Goal: Information Seeking & Learning: Learn about a topic

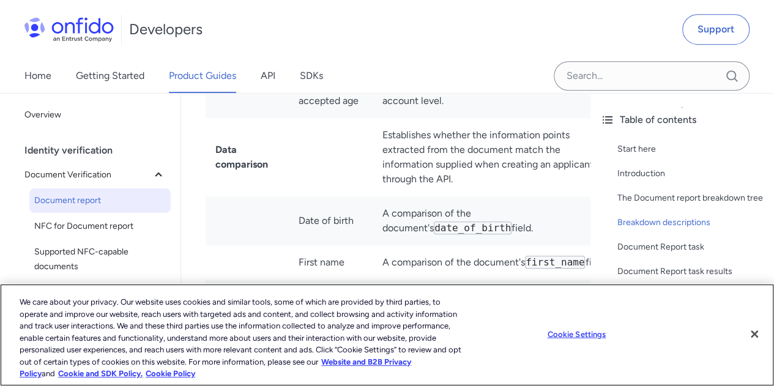
scroll to position [2705, 0]
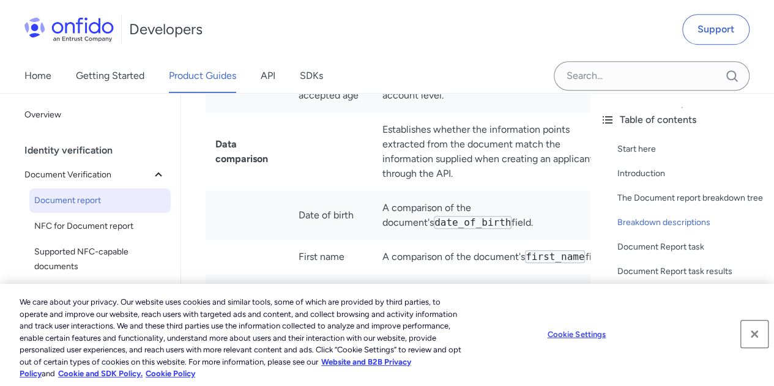
click at [754, 330] on button "Close" at bounding box center [754, 334] width 27 height 27
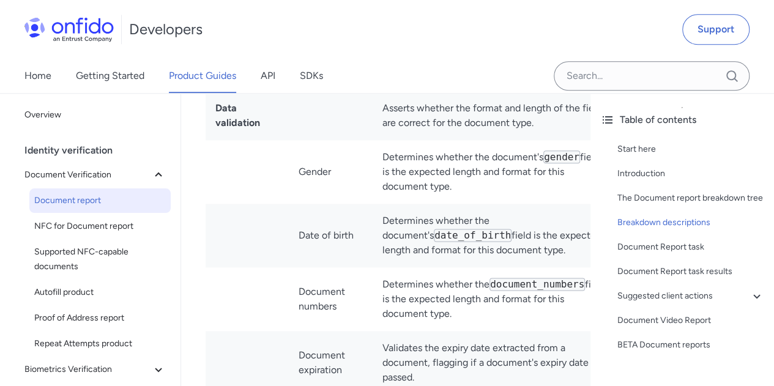
scroll to position [3010, 0]
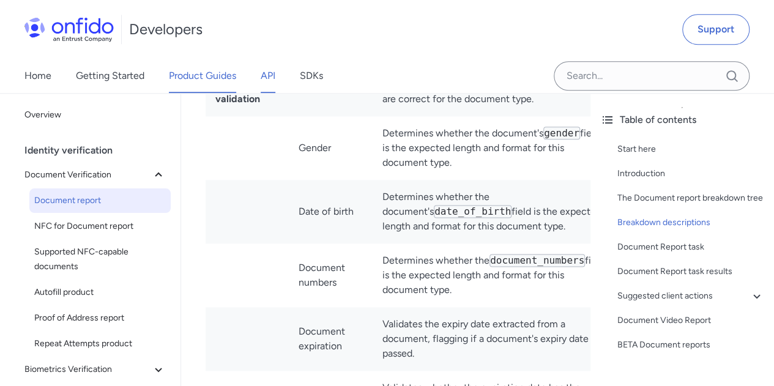
click at [269, 80] on link "API" at bounding box center [268, 76] width 15 height 34
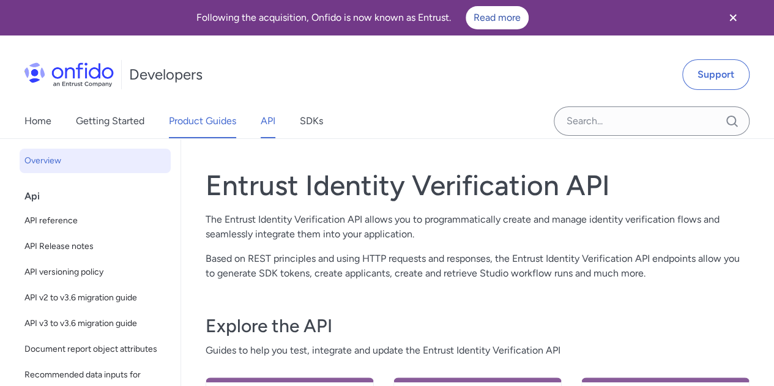
click at [191, 121] on link "Product Guides" at bounding box center [202, 121] width 67 height 34
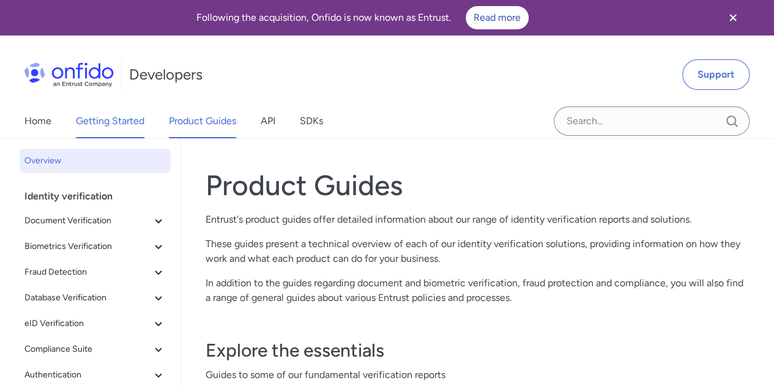
click at [138, 127] on link "Getting Started" at bounding box center [110, 121] width 69 height 34
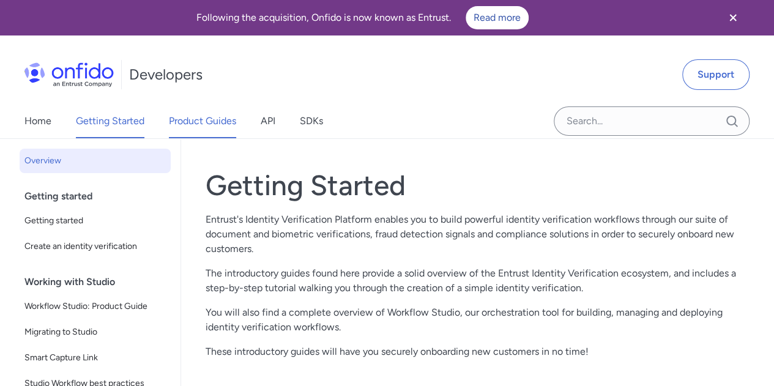
click at [223, 129] on link "Product Guides" at bounding box center [202, 121] width 67 height 34
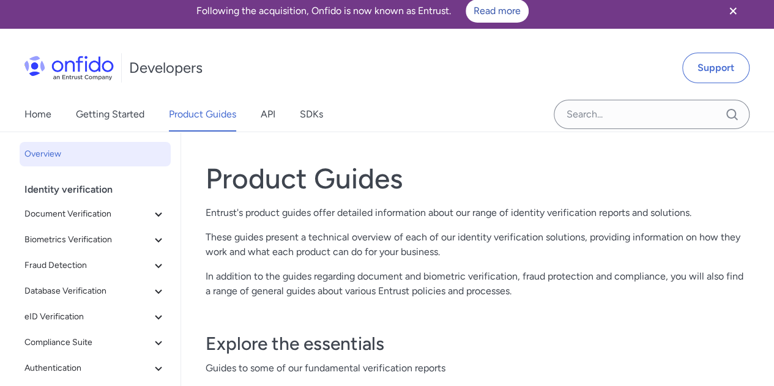
scroll to position [7, 0]
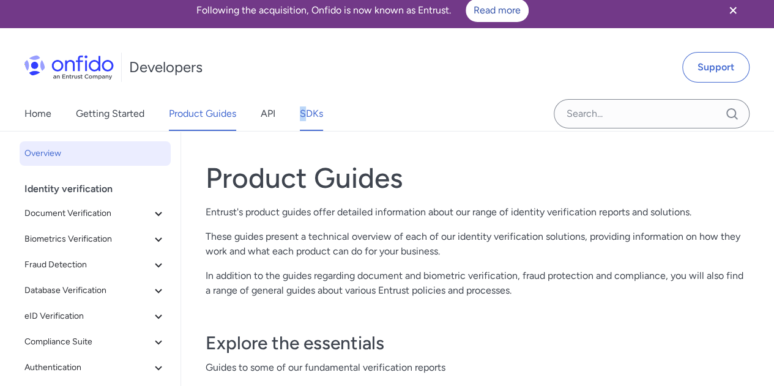
drag, startPoint x: 297, startPoint y: 111, endPoint x: 306, endPoint y: 111, distance: 9.2
click at [306, 111] on div "Home Getting Started Product Guides API SDKs" at bounding box center [186, 114] width 372 height 34
click at [306, 111] on link "SDKs" at bounding box center [311, 114] width 23 height 34
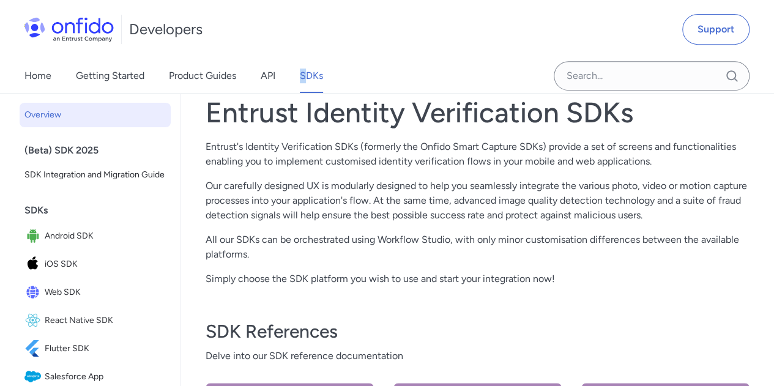
scroll to position [69, 0]
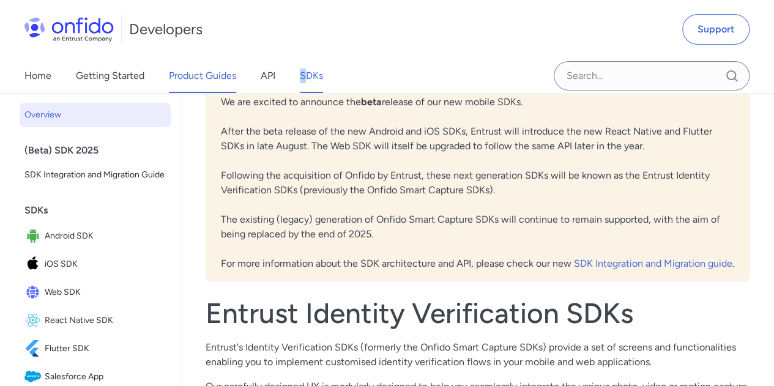
click at [199, 70] on link "Product Guides" at bounding box center [202, 76] width 67 height 34
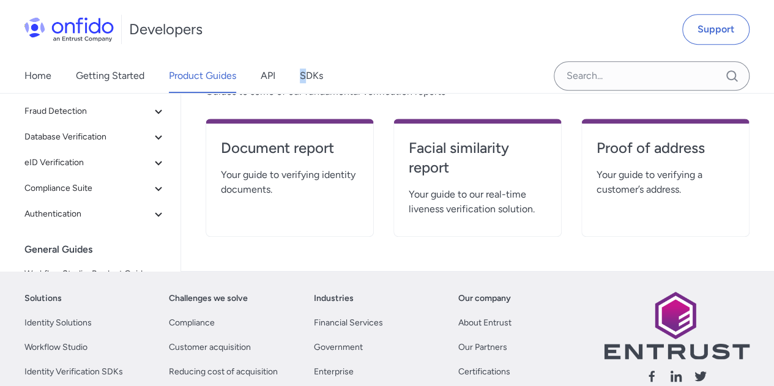
scroll to position [284, 0]
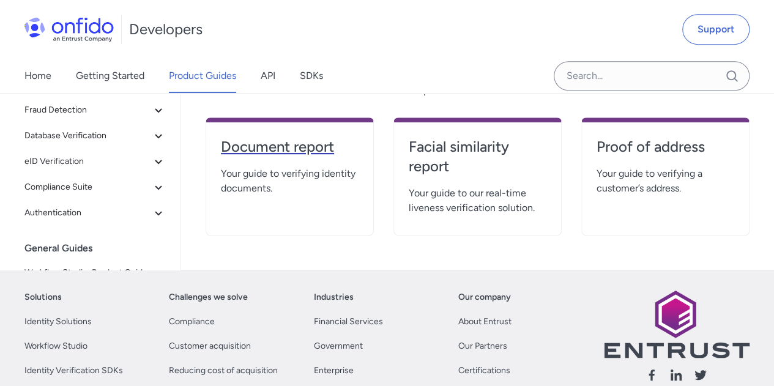
drag, startPoint x: 314, startPoint y: 238, endPoint x: 306, endPoint y: 154, distance: 84.7
click at [306, 154] on div "Product Guides Entrust's product guides offer detailed information about our ra…" at bounding box center [478, 62] width 544 height 386
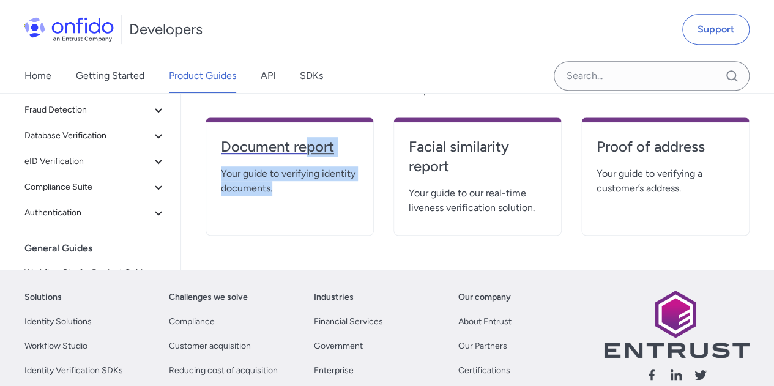
click at [306, 154] on h4 "Document report" at bounding box center [290, 147] width 138 height 20
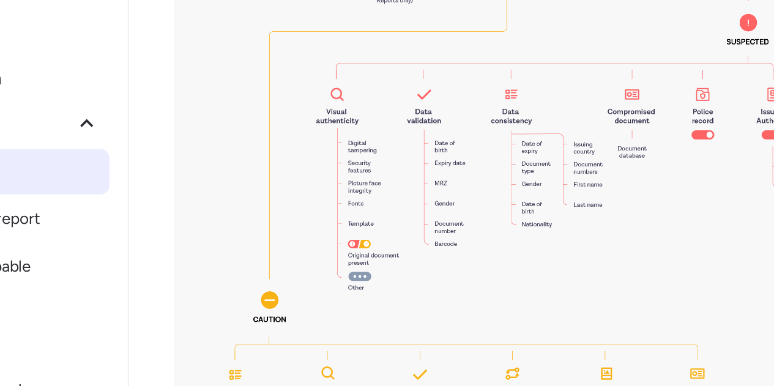
scroll to position [1460, 0]
